Goal: Task Accomplishment & Management: Manage account settings

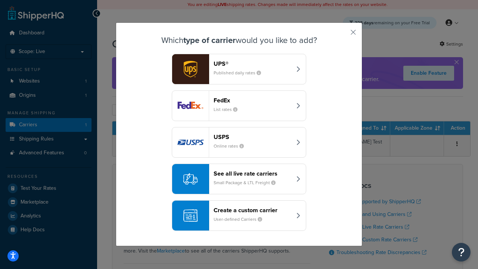
click at [253, 100] on header "FedEx" at bounding box center [253, 100] width 78 height 7
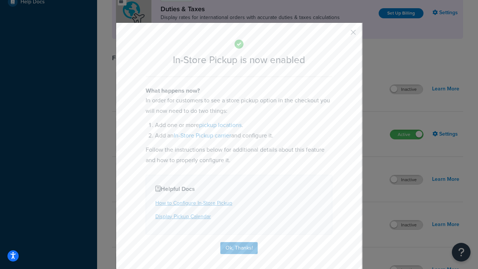
click at [342, 35] on button "button" at bounding box center [342, 35] width 2 height 2
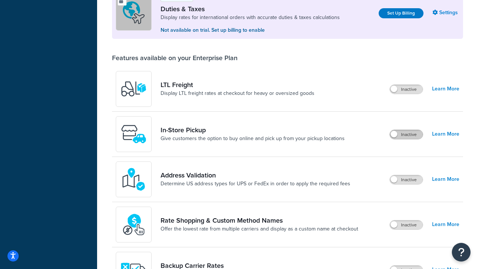
scroll to position [228, 0]
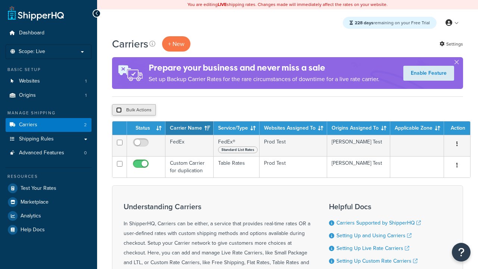
click at [119, 110] on input "checkbox" at bounding box center [119, 110] width 6 height 6
checkbox input "true"
click at [0, 0] on button "Delete" at bounding box center [0, 0] width 0 height 0
